Goal: Entertainment & Leisure: Consume media (video, audio)

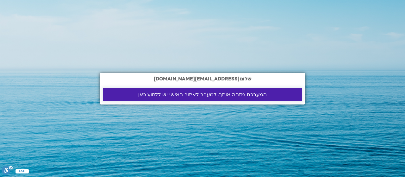
click at [225, 95] on span "המערכת מזהה אותך. למעבר לאיזור האישי יש ללחוץ כאן" at bounding box center [202, 95] width 129 height 6
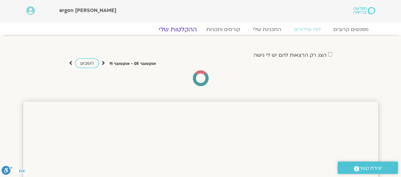
click at [183, 29] on link "ההקלטות שלי" at bounding box center [177, 30] width 53 height 8
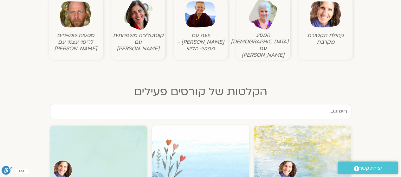
scroll to position [190, 0]
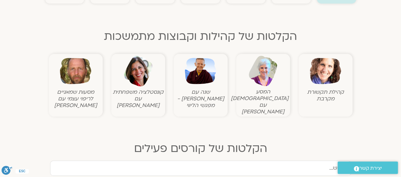
click at [329, 80] on img at bounding box center [324, 70] width 31 height 31
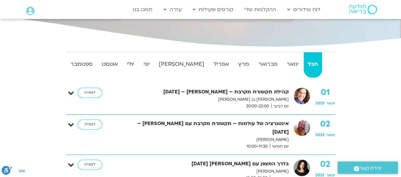
scroll to position [63, 0]
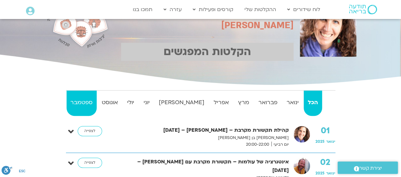
click at [90, 98] on strong "ספטמבר" at bounding box center [82, 103] width 30 height 10
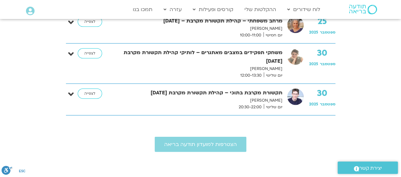
scroll to position [665, 0]
